Goal: Navigation & Orientation: Find specific page/section

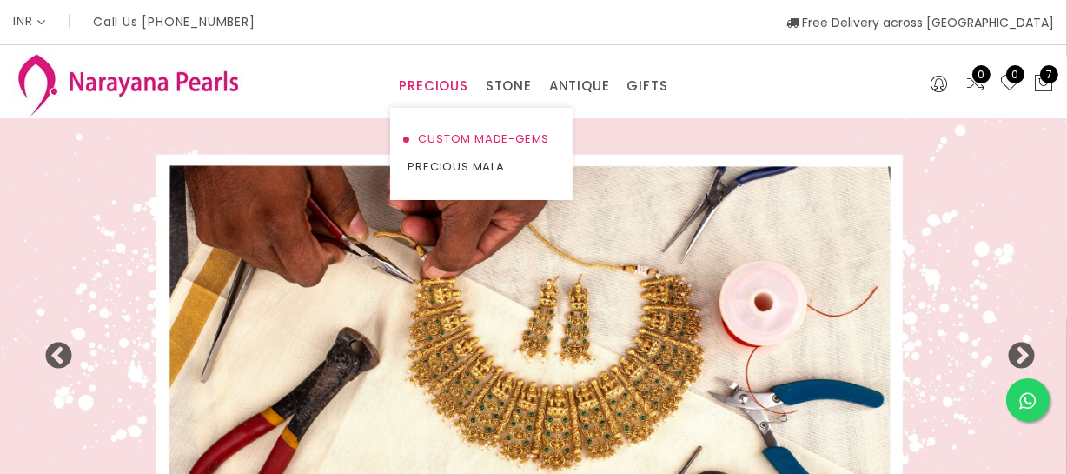
click at [444, 134] on link "CUSTOM MADE-GEMS" at bounding box center [482, 139] width 148 height 28
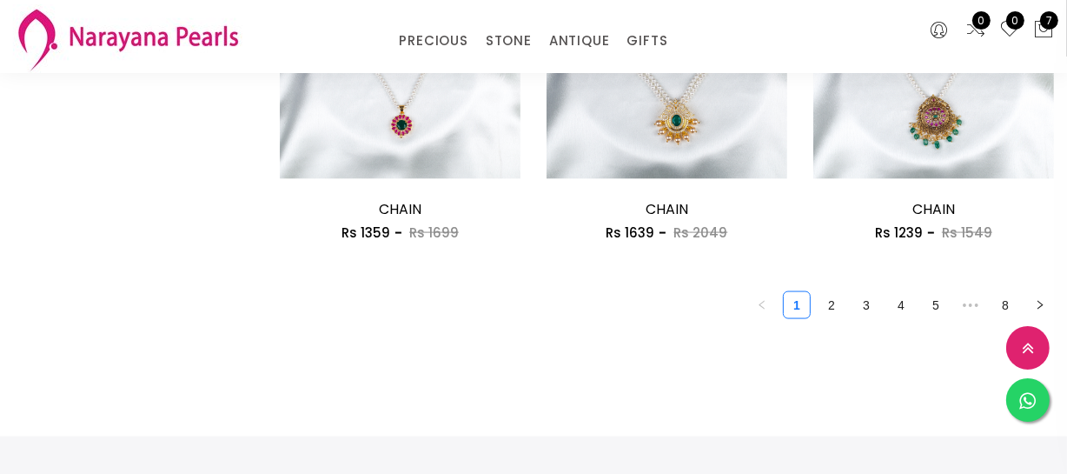
scroll to position [2291, 0]
click at [864, 304] on link "3" at bounding box center [866, 306] width 26 height 26
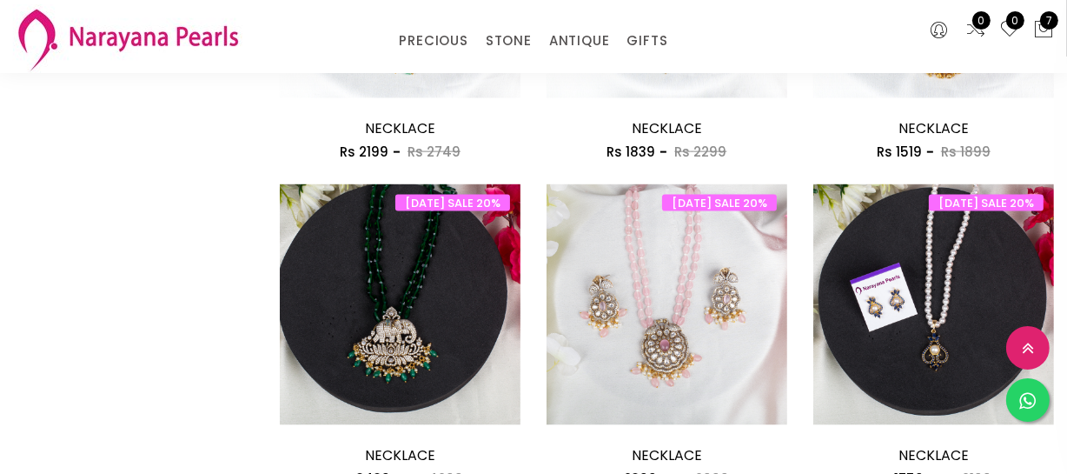
scroll to position [2291, 0]
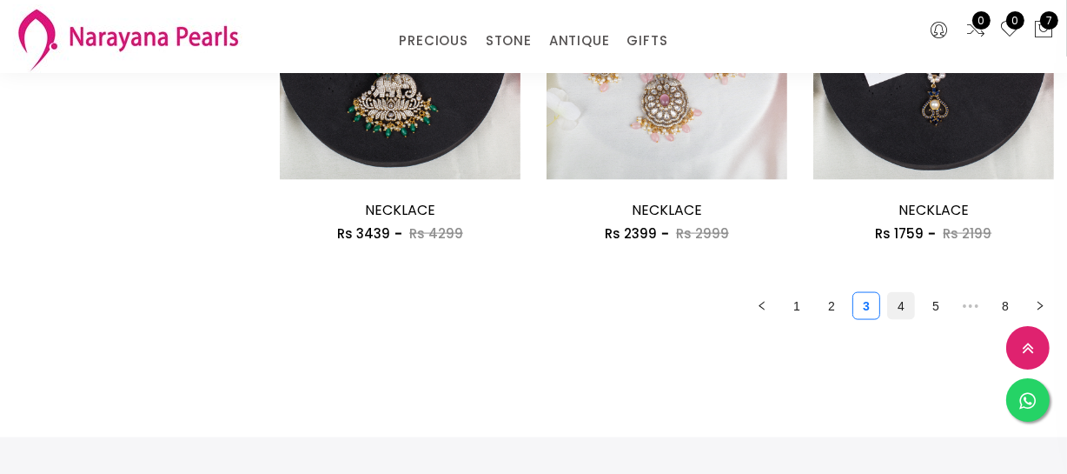
click at [891, 305] on link "4" at bounding box center [901, 306] width 26 height 26
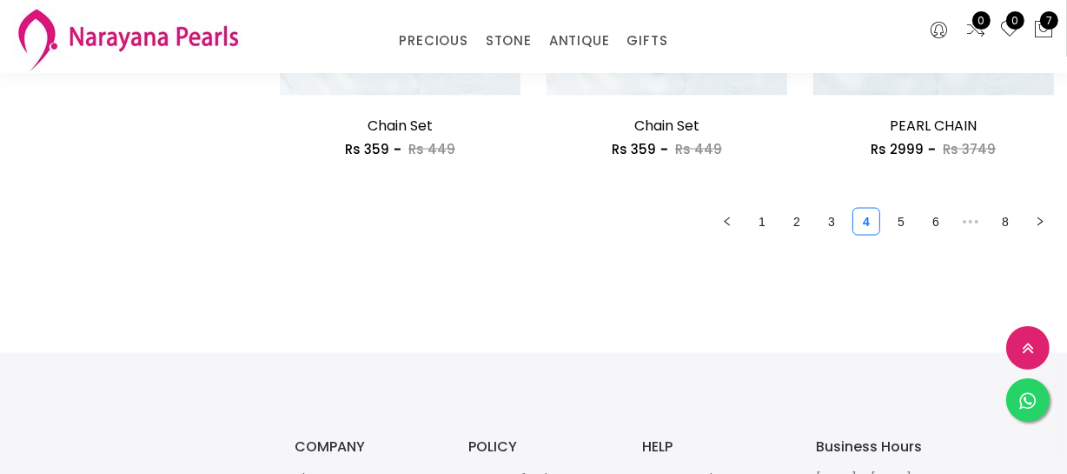
scroll to position [2370, 0]
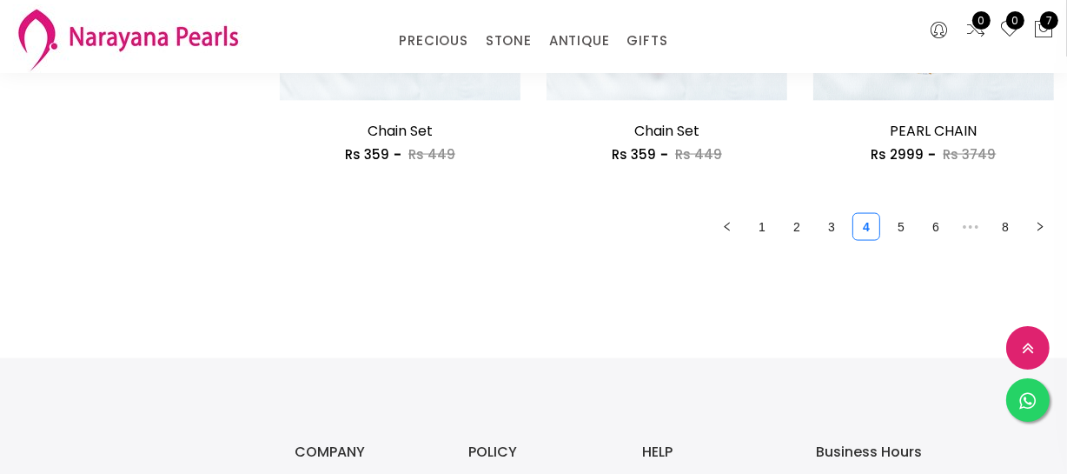
click at [918, 221] on ul "1 2 3 4 5 6 ••• 8" at bounding box center [667, 227] width 774 height 28
click at [901, 233] on link "5" at bounding box center [901, 227] width 26 height 26
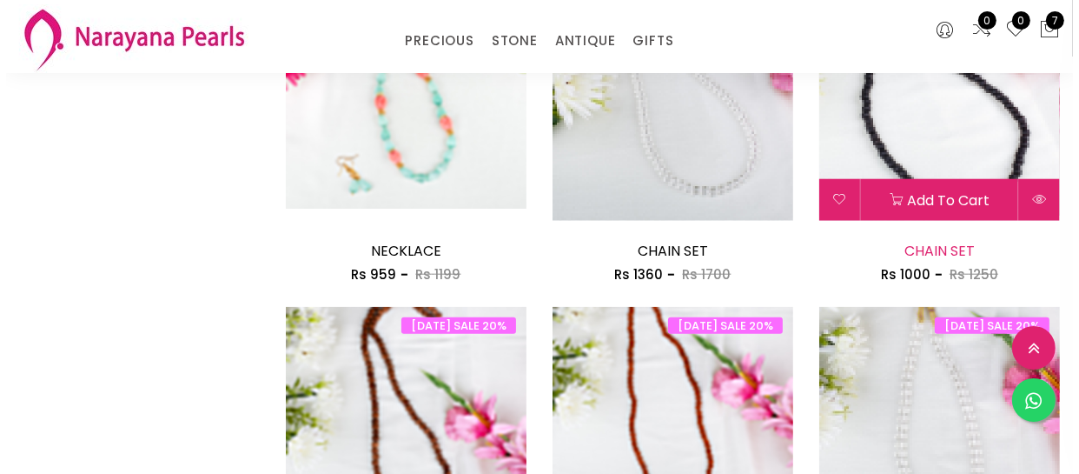
scroll to position [1580, 0]
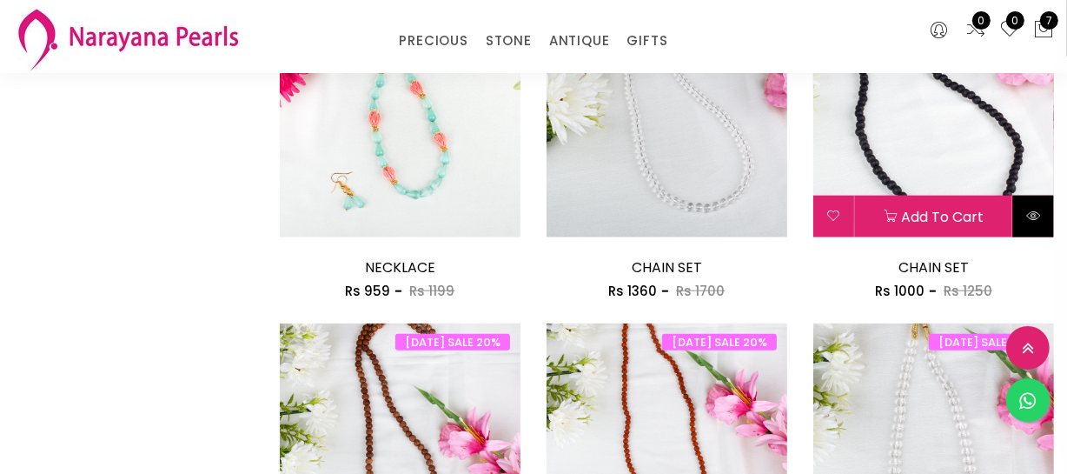
click at [1047, 218] on button at bounding box center [1033, 217] width 41 height 42
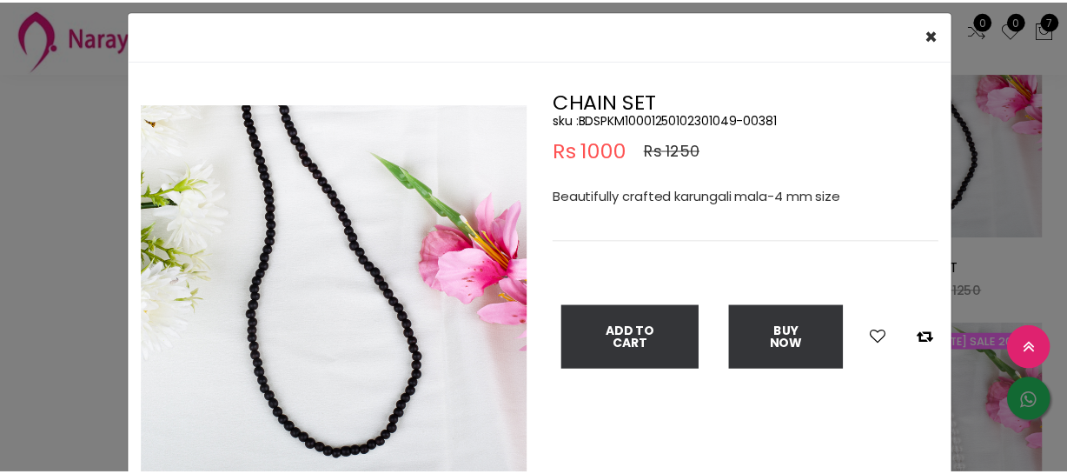
scroll to position [78, 0]
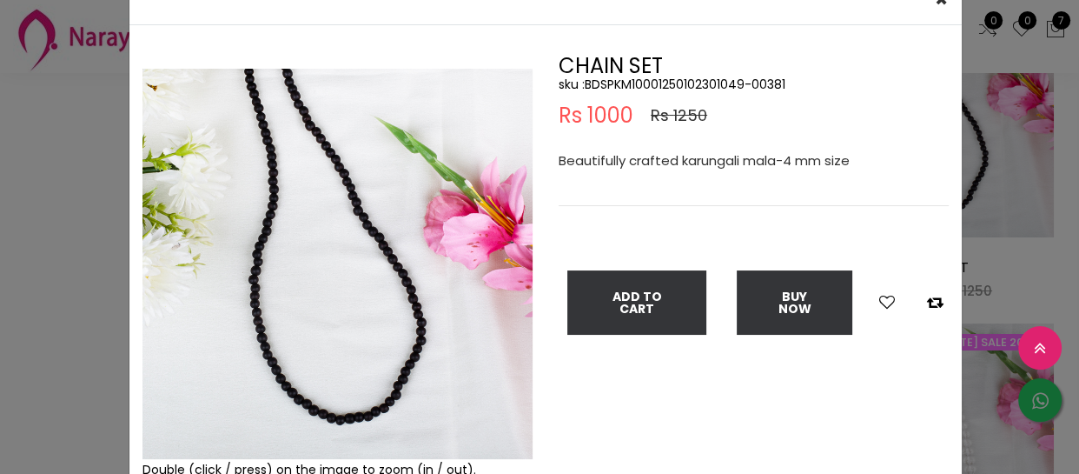
click at [25, 331] on div "× Close Double (click / press) on the image to zoom (in / out). CHAIN SET sku :…" at bounding box center [539, 237] width 1079 height 474
